Goal: Register for event/course

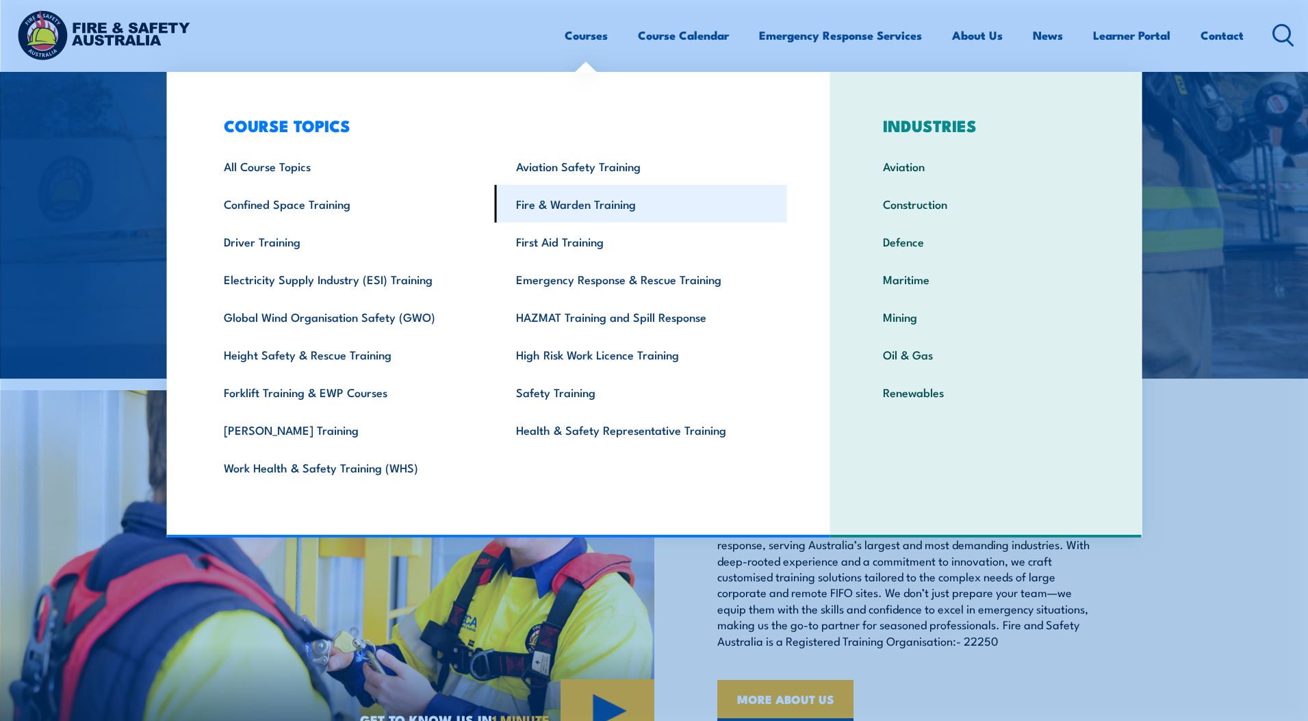
click at [582, 215] on link "Fire & Warden Training" at bounding box center [641, 204] width 292 height 38
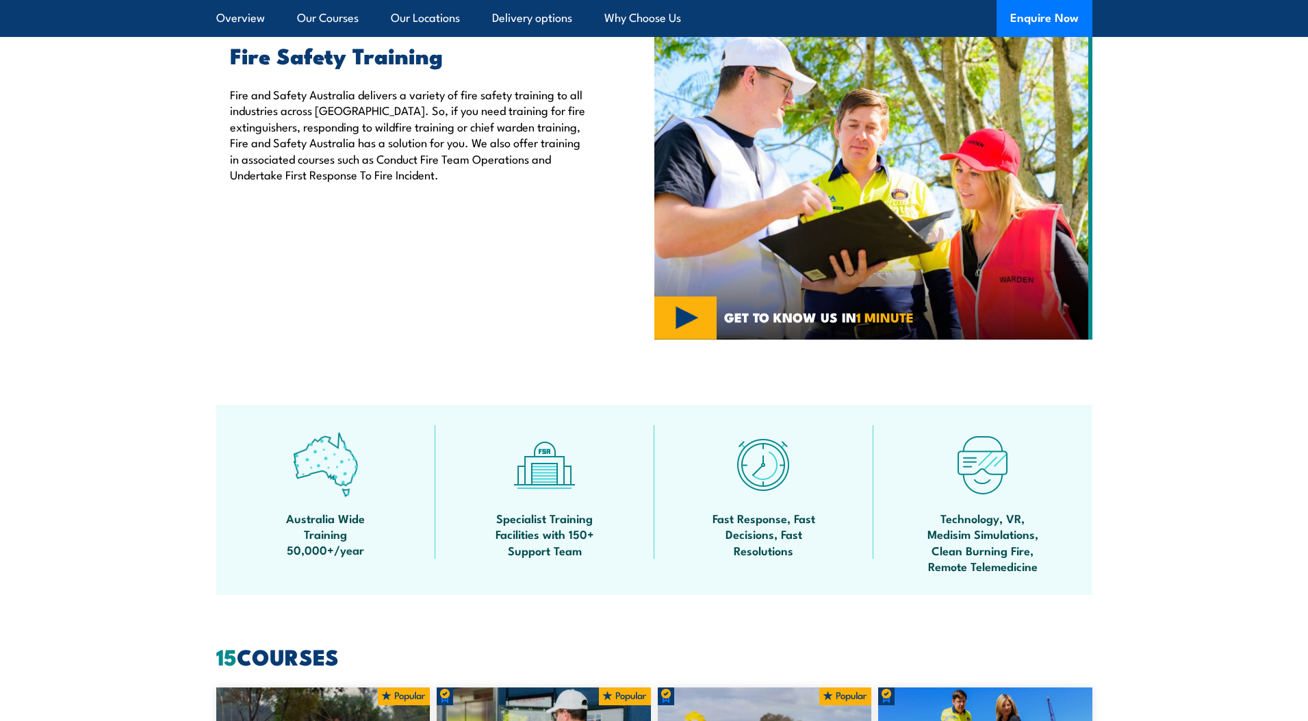
scroll to position [274, 0]
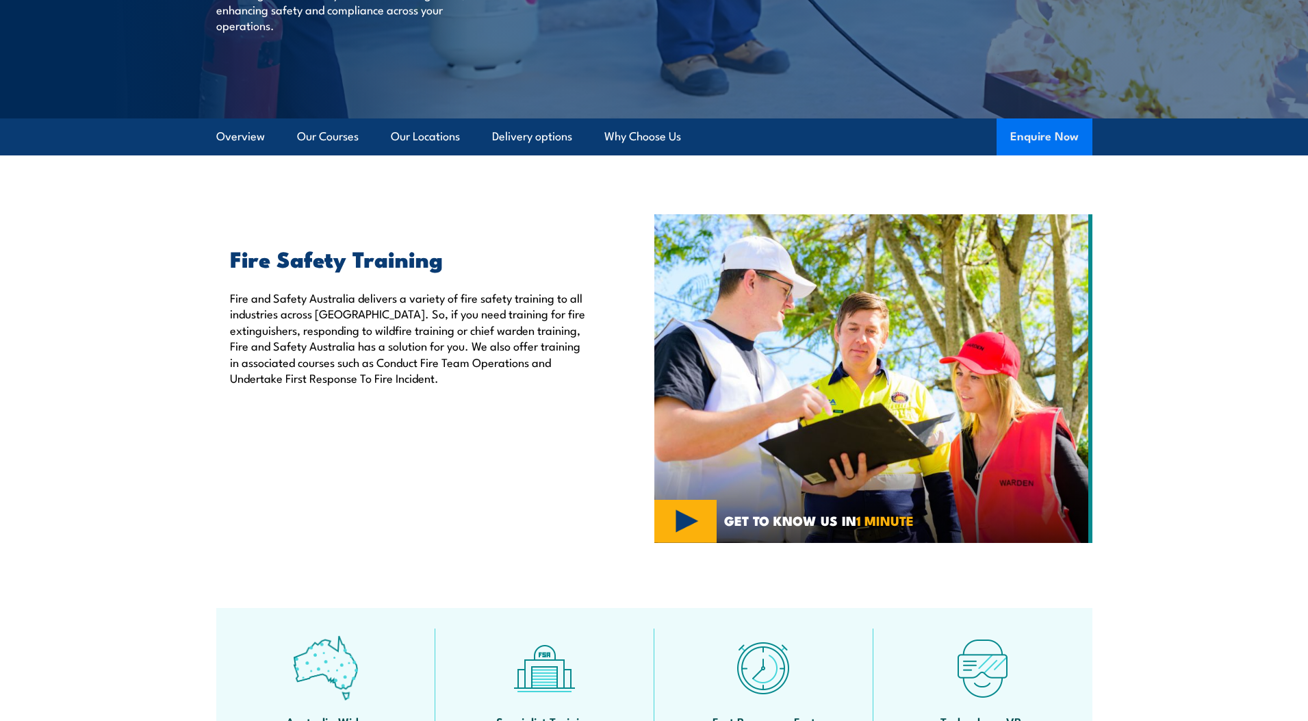
click at [1044, 124] on button "Enquire Now" at bounding box center [1044, 136] width 96 height 37
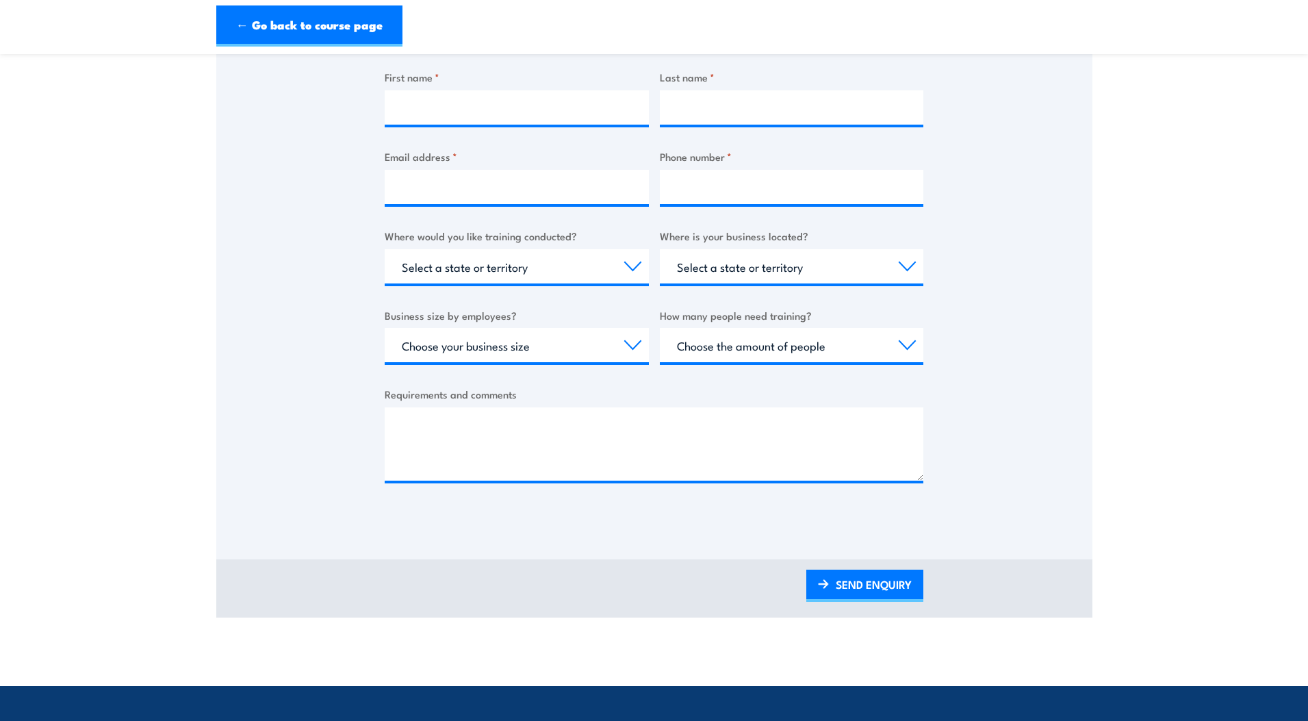
scroll to position [342, 0]
